Goal: Task Accomplishment & Management: Complete application form

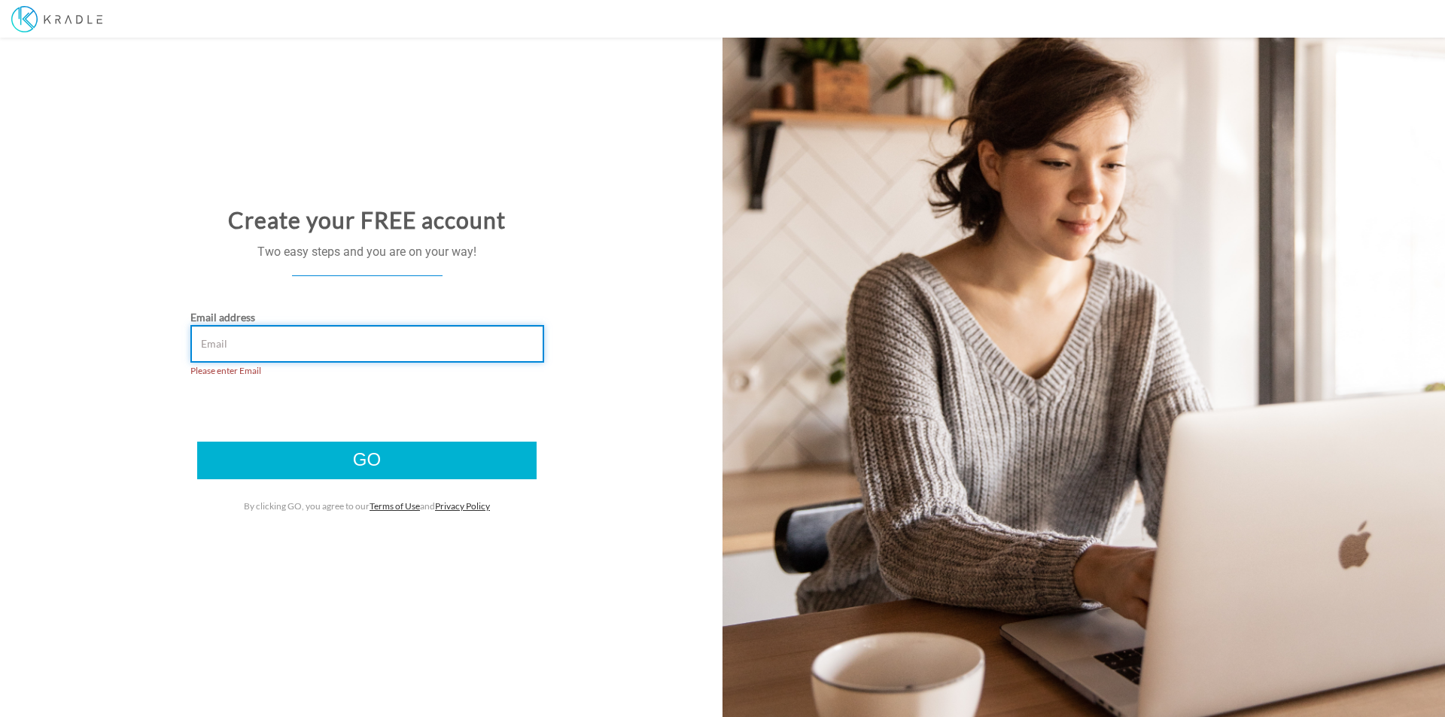
click at [284, 344] on input "Email address" at bounding box center [367, 344] width 354 height 38
click at [215, 345] on input "bill.smith@kradle.com" at bounding box center [367, 344] width 354 height 38
type input "billy.smith@kradle.com"
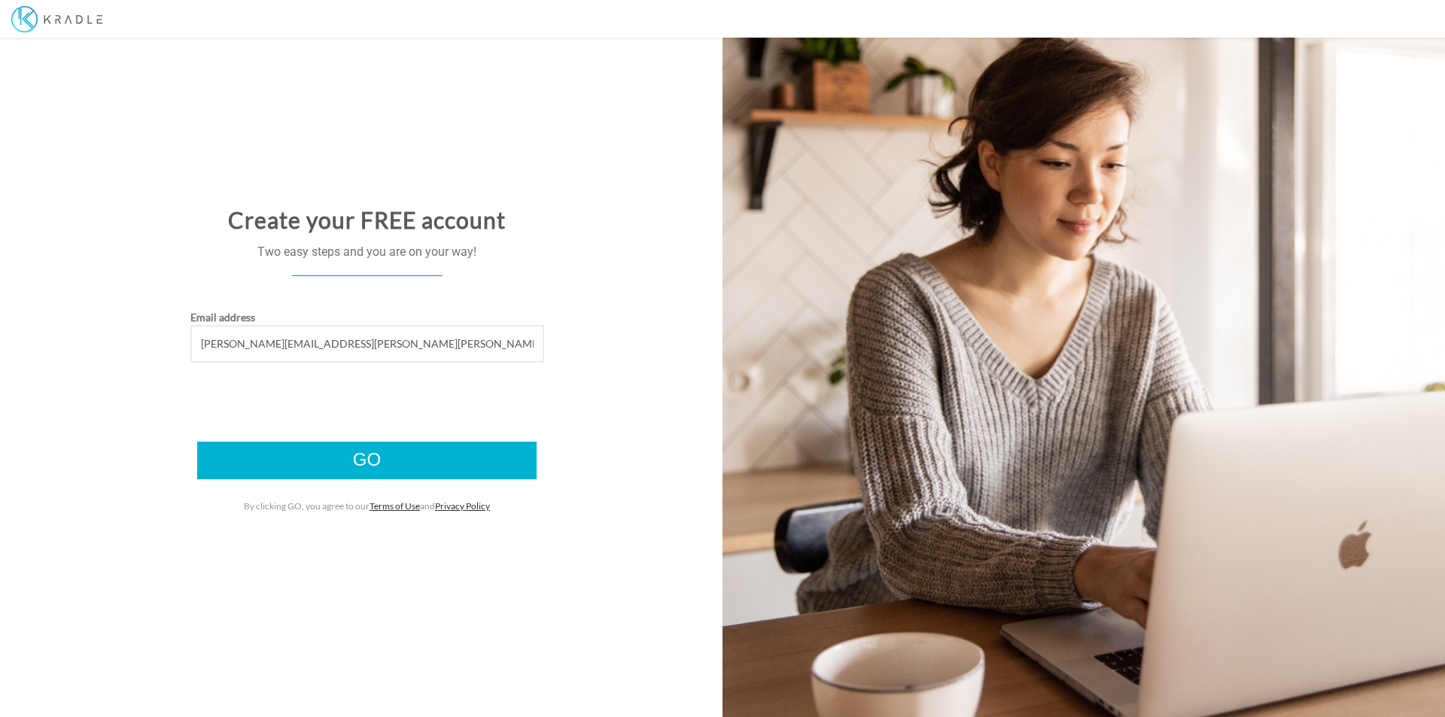
click at [324, 409] on div "Email address billy.smith@kradle.com" at bounding box center [367, 366] width 734 height 113
click at [372, 457] on input "Go" at bounding box center [366, 461] width 339 height 38
drag, startPoint x: 111, startPoint y: 296, endPoint x: 82, endPoint y: 263, distance: 44.3
click at [111, 296] on div "Create your FREE account Two easy steps and you are on your way!" at bounding box center [367, 249] width 734 height 121
